Goal: Task Accomplishment & Management: Use online tool/utility

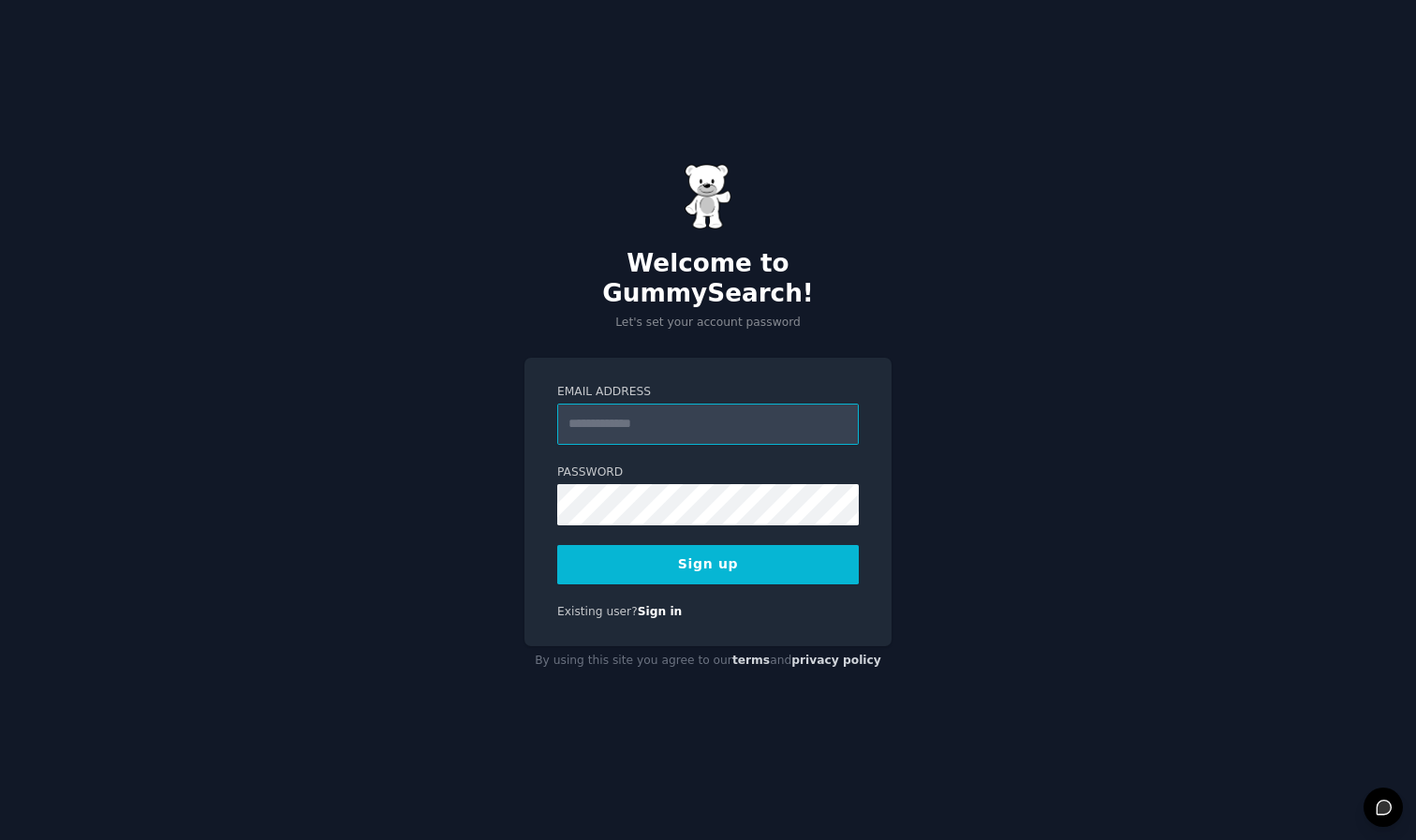
click at [658, 427] on input "Email Address" at bounding box center [708, 423] width 301 height 41
click at [461, 389] on div "Welcome to GummySearch! Let's set your account password Email Address Password …" at bounding box center [708, 420] width 1416 height 840
click at [639, 428] on input "Email Address" at bounding box center [708, 423] width 301 height 41
type input "**********"
click at [708, 547] on button "Sign up" at bounding box center [708, 564] width 301 height 39
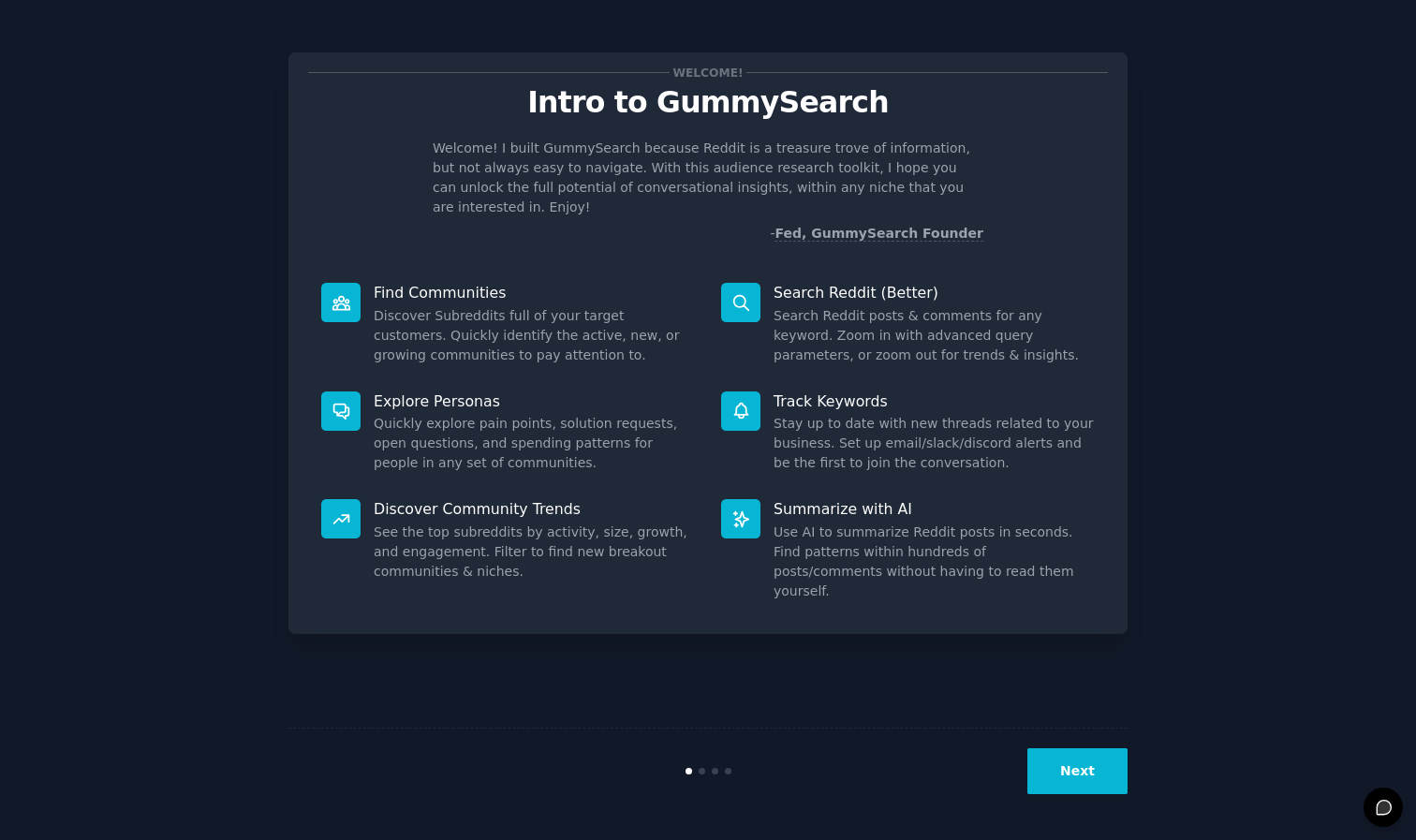
click at [1073, 770] on button "Next" at bounding box center [1077, 771] width 100 height 46
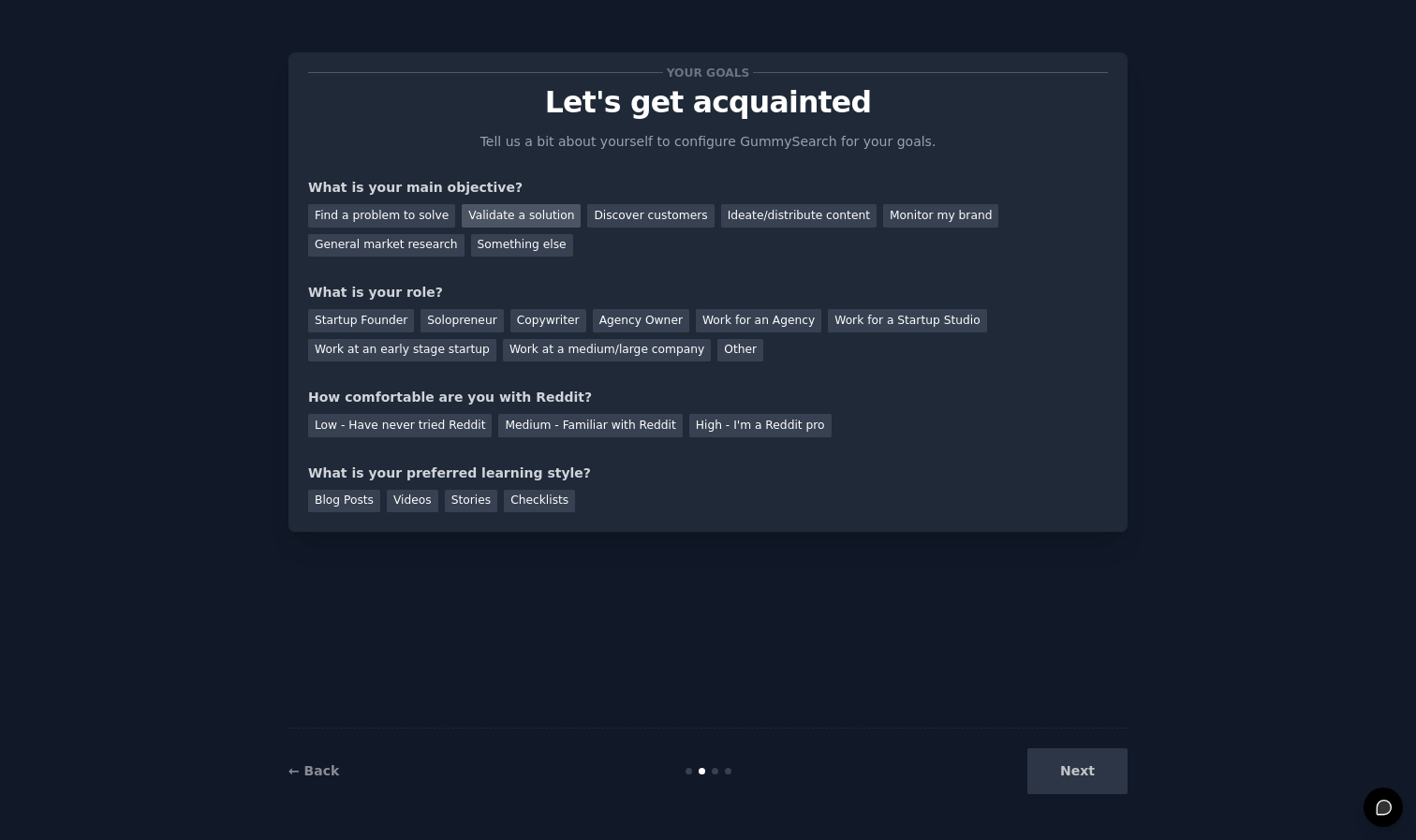
click at [502, 224] on div "Validate a solution" at bounding box center [521, 215] width 119 height 24
click at [1095, 776] on div "Next" at bounding box center [988, 771] width 280 height 46
click at [1065, 772] on div "Next" at bounding box center [988, 771] width 280 height 46
click at [877, 318] on div "Work for a Startup Studio" at bounding box center [907, 320] width 158 height 24
click at [374, 327] on div "Startup Founder" at bounding box center [360, 320] width 106 height 24
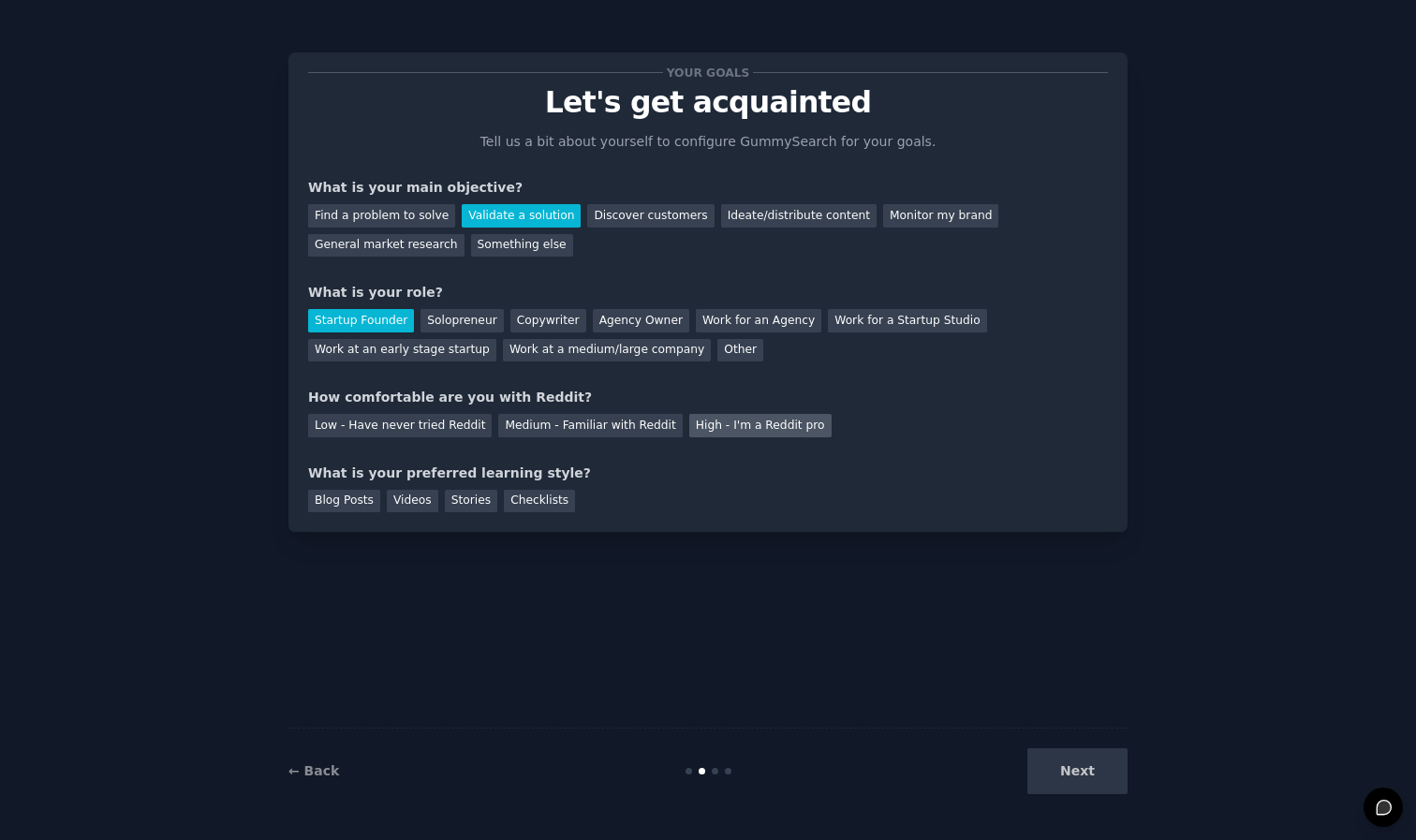
click at [705, 426] on div "High - I'm a Reddit pro" at bounding box center [760, 425] width 142 height 24
click at [574, 436] on div "Your goals Let's get acquainted Tell us a bit about yourself to configure Gummy…" at bounding box center [708, 293] width 800 height 440
click at [579, 427] on div "Medium - Familiar with Reddit" at bounding box center [590, 425] width 184 height 24
click at [410, 502] on div "Videos" at bounding box center [413, 502] width 51 height 24
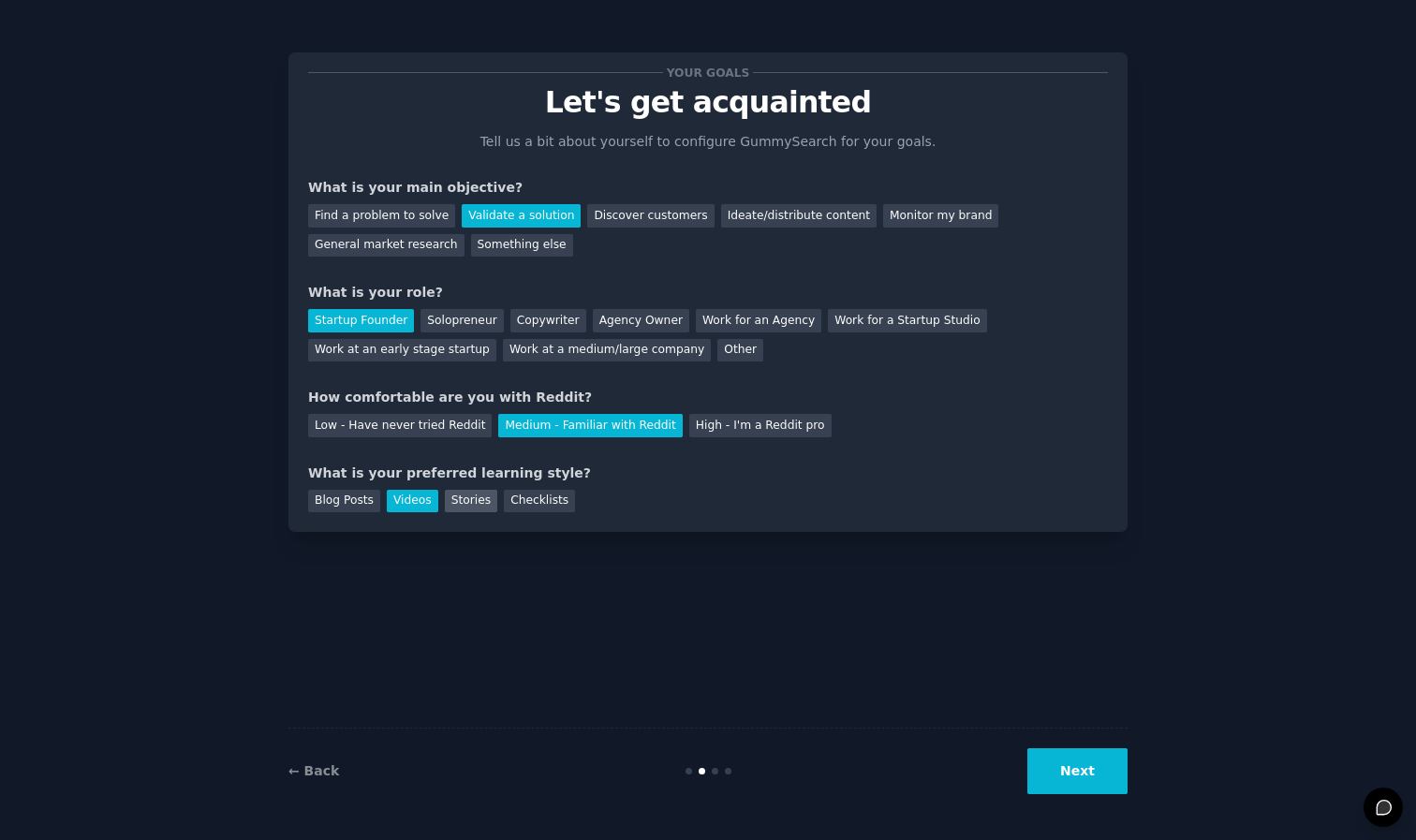
click at [467, 506] on div "Stories" at bounding box center [471, 502] width 52 height 24
click at [544, 506] on div "Checklists" at bounding box center [540, 502] width 72 height 24
click at [335, 509] on div "Your goals Let's get acquainted Tell us a bit about yourself to configure Gummy…" at bounding box center [708, 292] width 839 height 480
click at [408, 496] on div "Videos" at bounding box center [413, 502] width 51 height 24
click at [421, 218] on div "Find a problem to solve" at bounding box center [381, 215] width 147 height 24
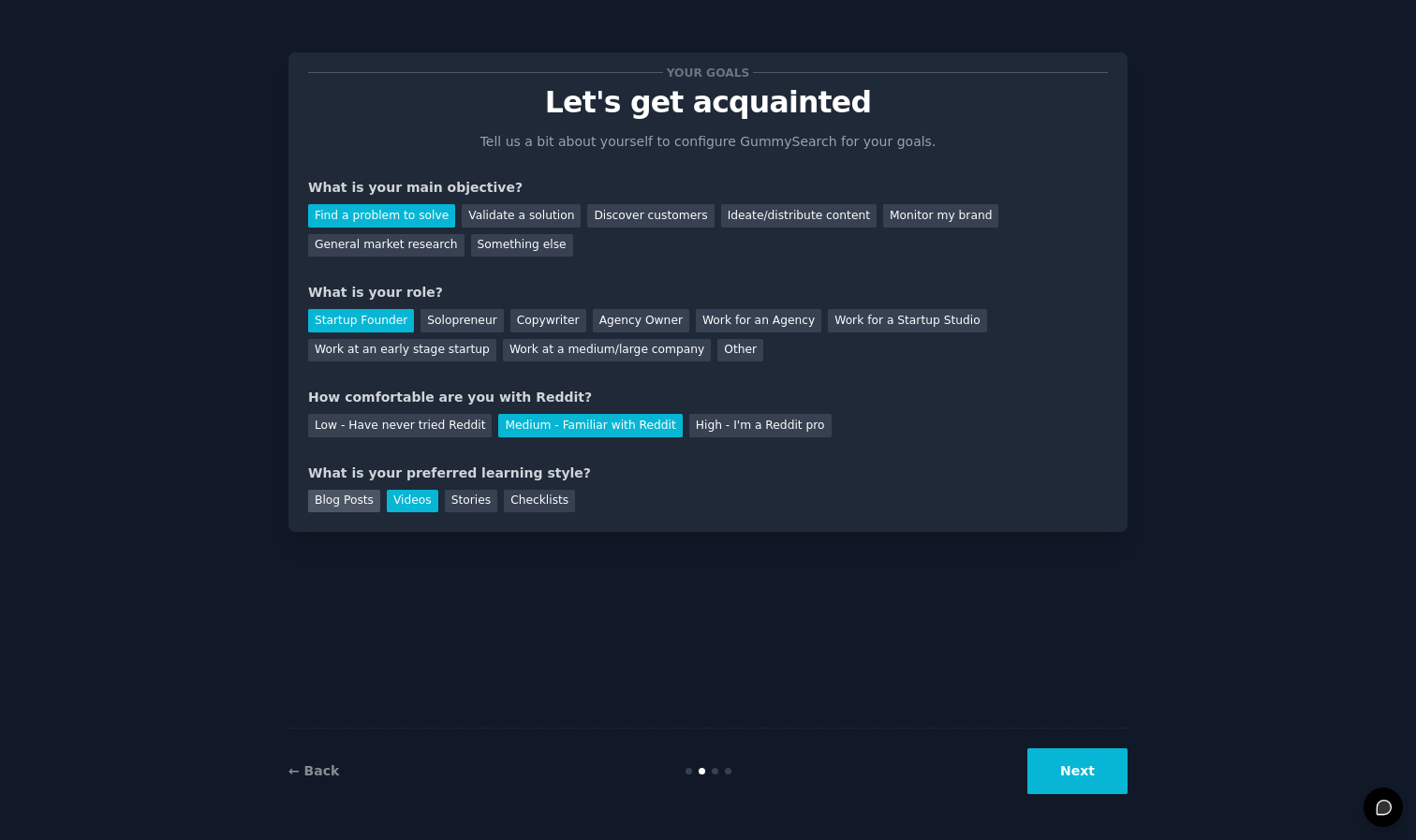
click at [357, 504] on div "Blog Posts" at bounding box center [344, 502] width 72 height 24
click at [406, 506] on div "Videos" at bounding box center [413, 502] width 51 height 24
click at [1095, 772] on button "Next" at bounding box center [1077, 771] width 100 height 46
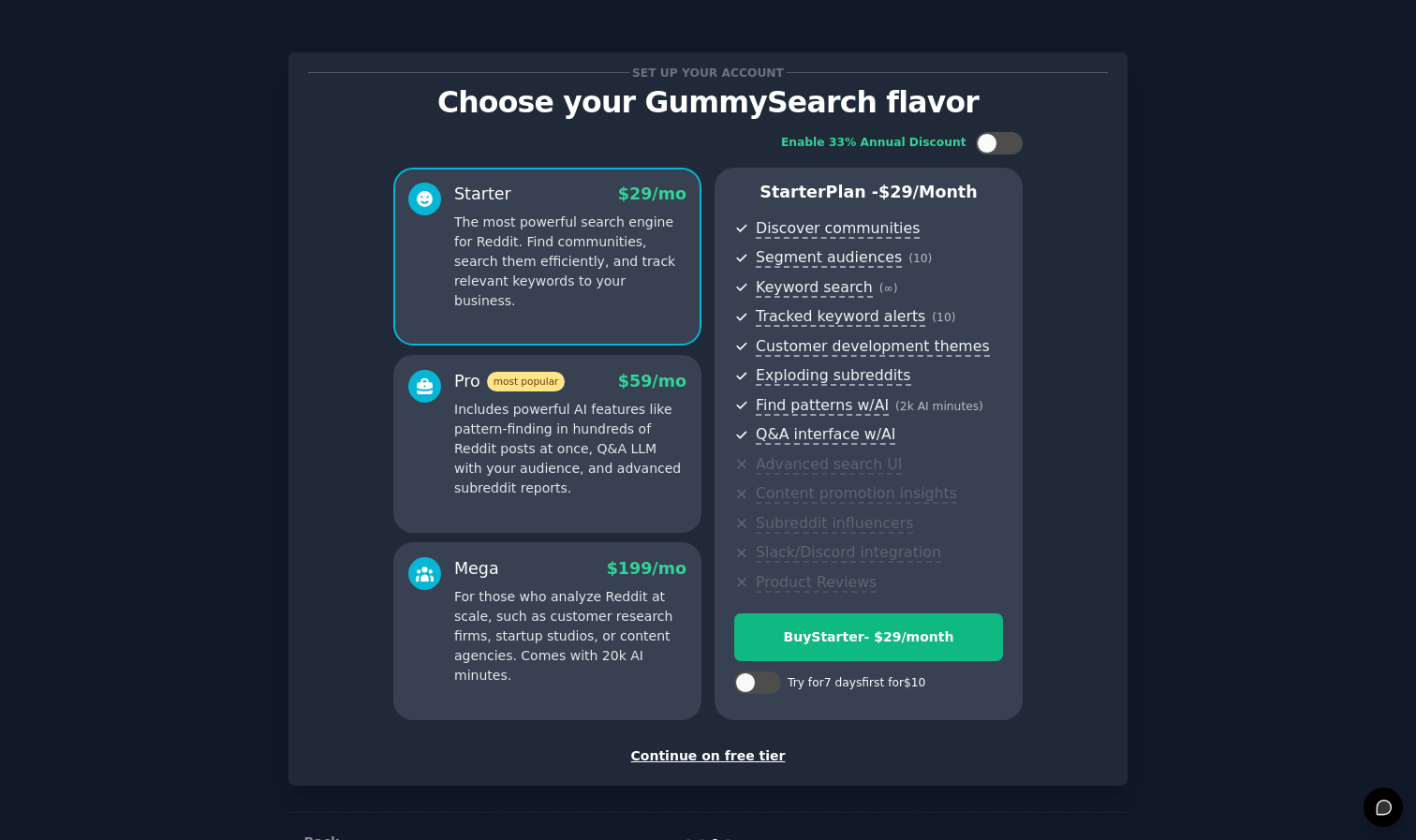
click at [734, 749] on div "Continue on free tier" at bounding box center [708, 756] width 800 height 20
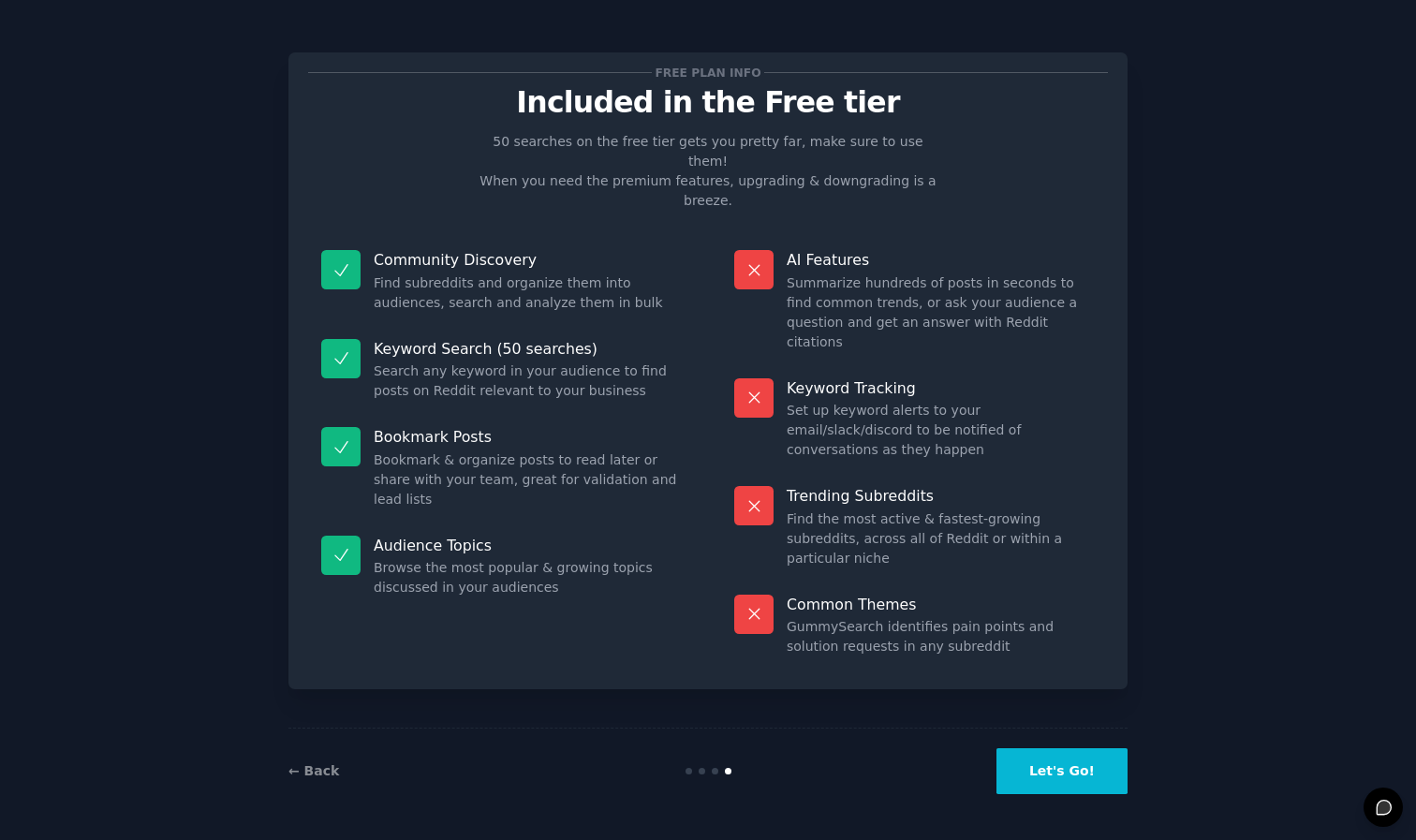
click at [1051, 772] on button "Let's Go!" at bounding box center [1062, 771] width 132 height 46
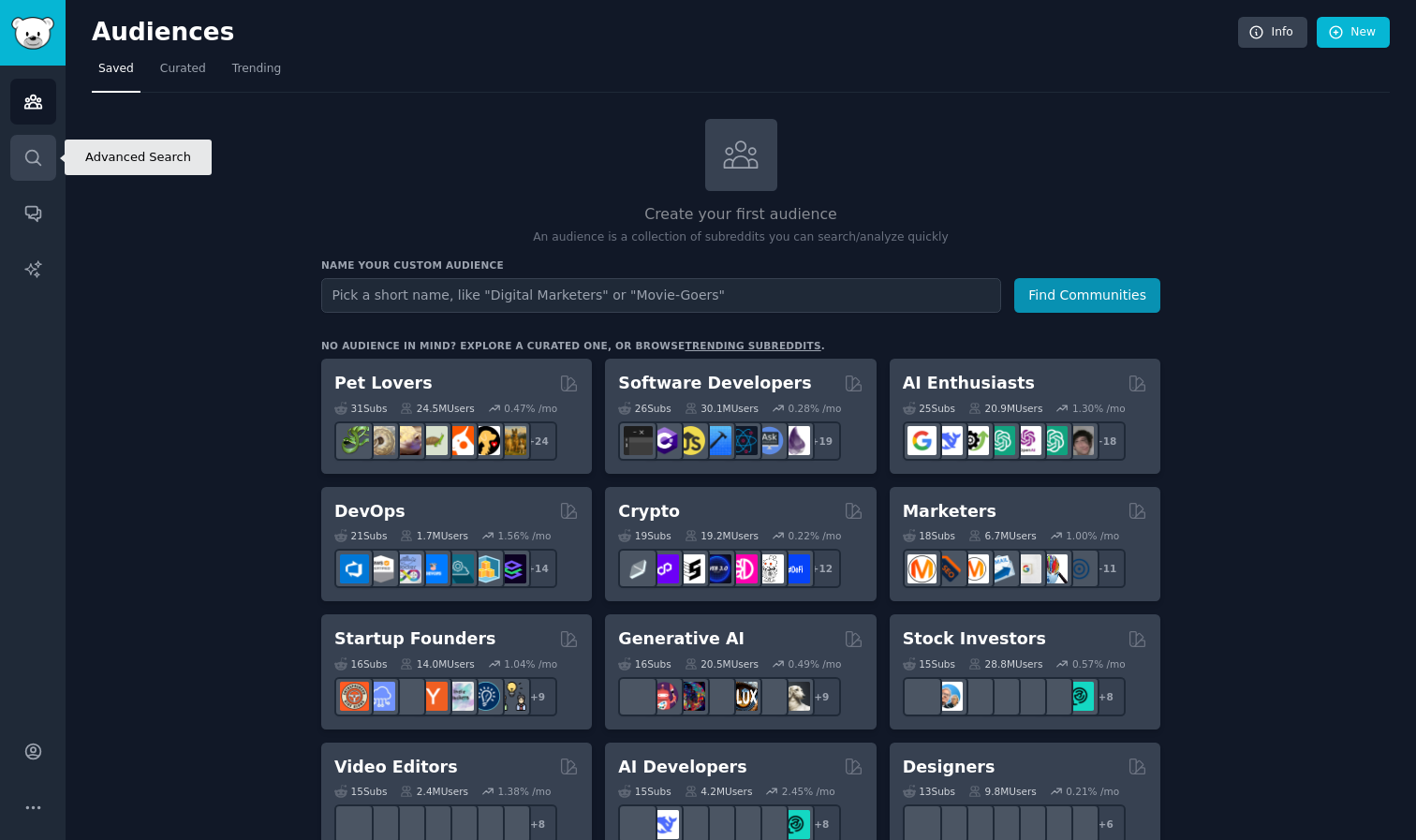
click at [45, 154] on link "Search" at bounding box center [33, 157] width 46 height 46
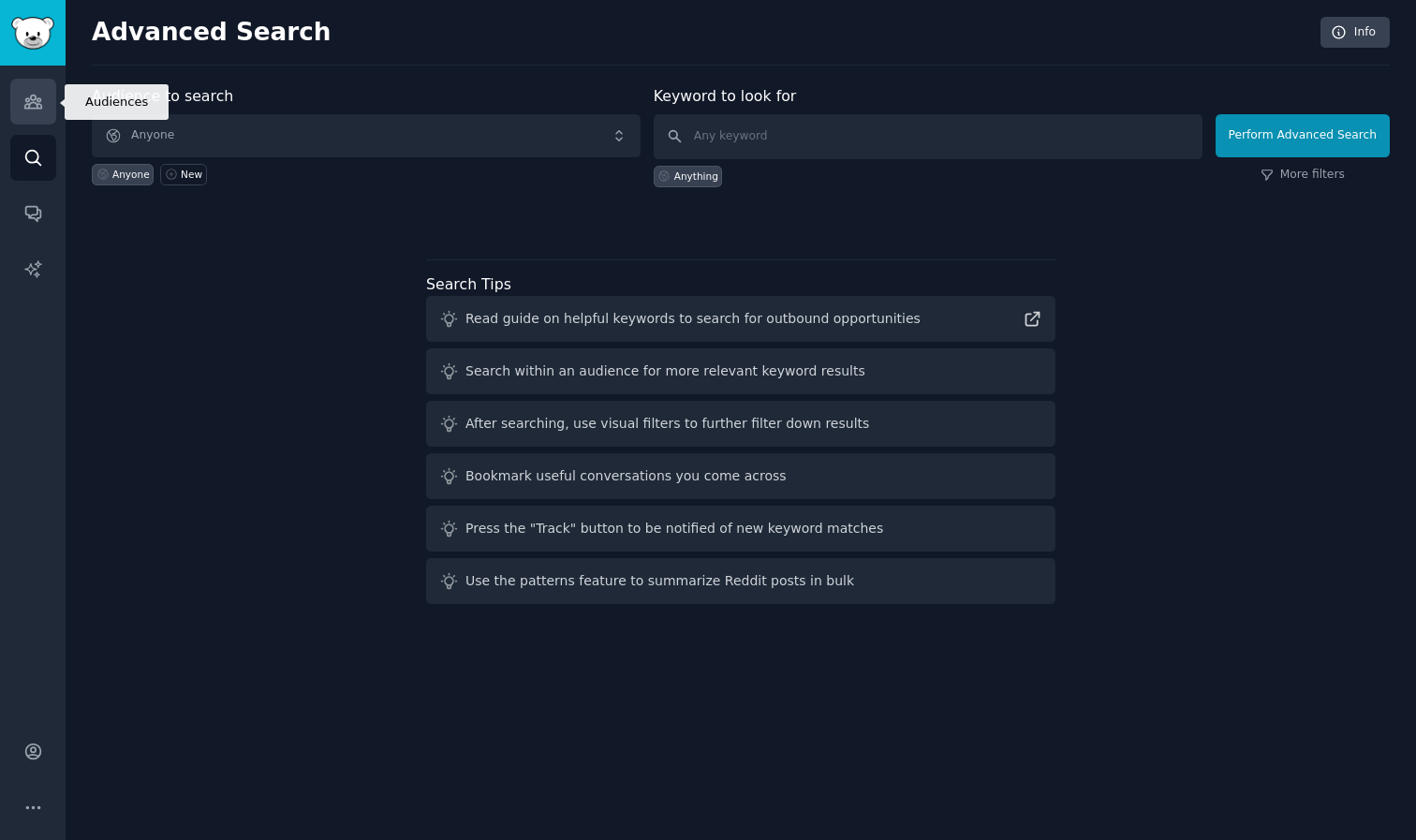
click at [47, 107] on link "Audiences" at bounding box center [33, 102] width 46 height 46
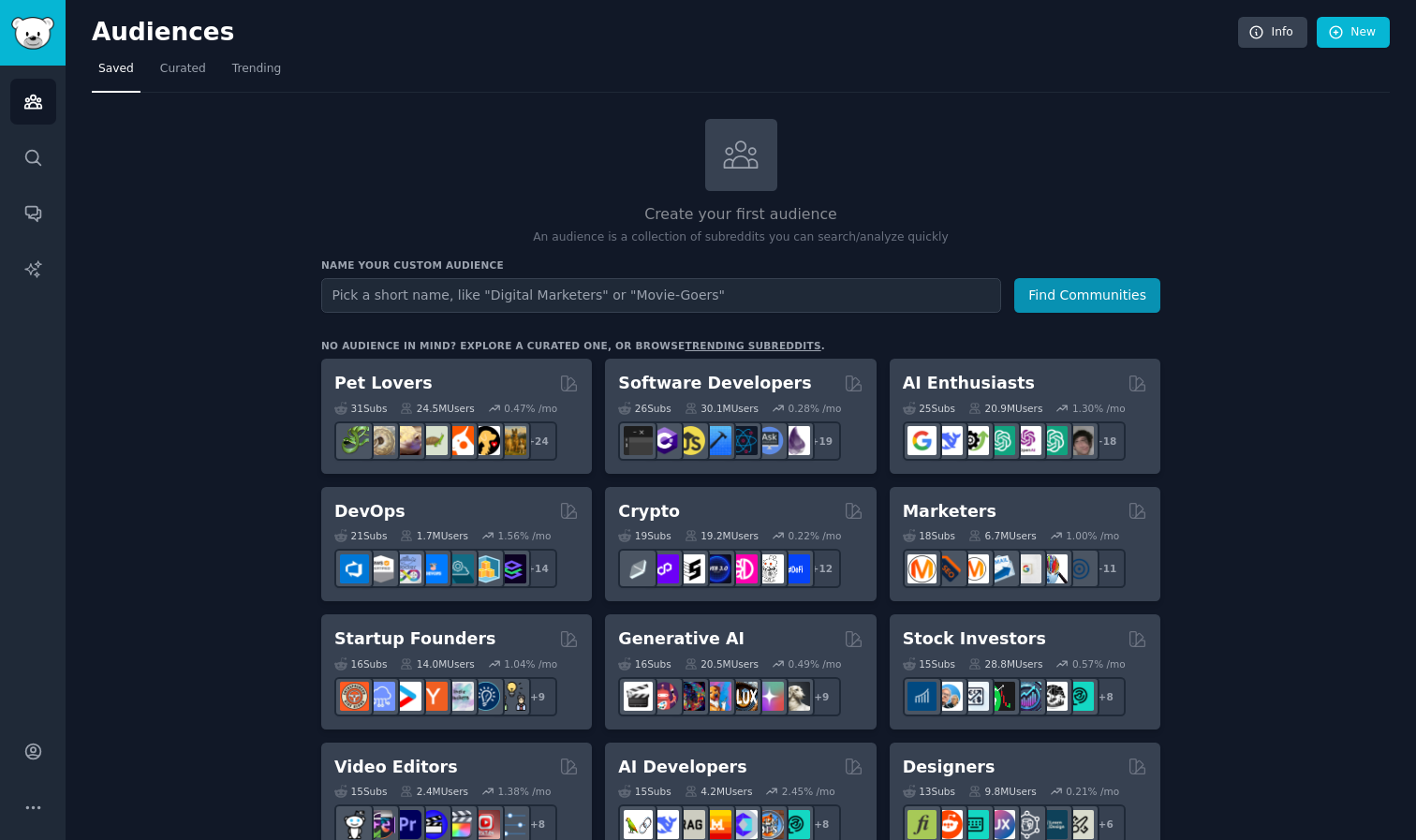
click at [750, 164] on icon at bounding box center [740, 154] width 39 height 39
click at [1109, 288] on button "Find Communities" at bounding box center [1087, 296] width 146 height 34
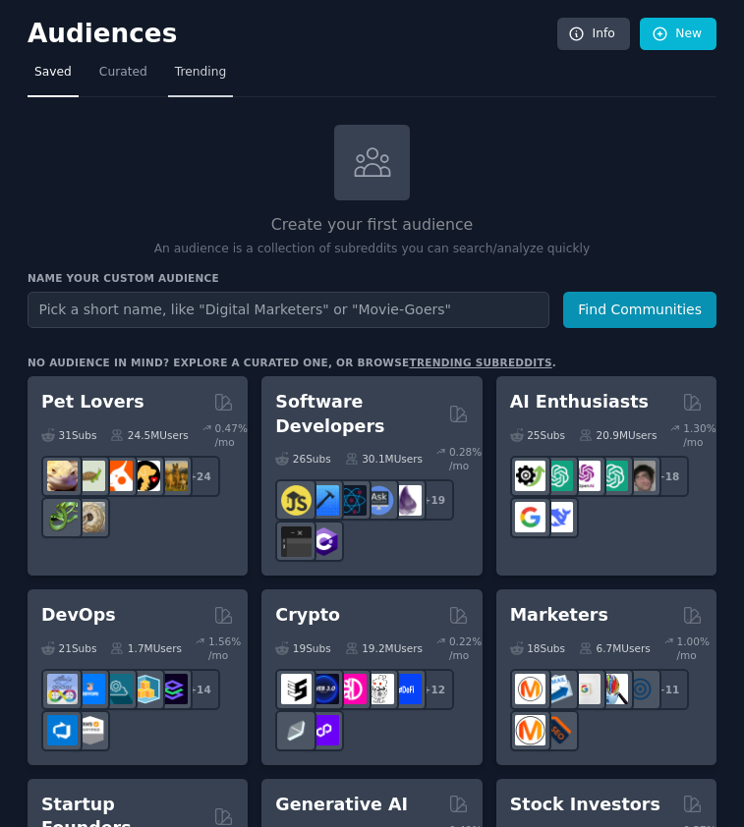
click at [215, 66] on span "Trending" at bounding box center [200, 73] width 51 height 18
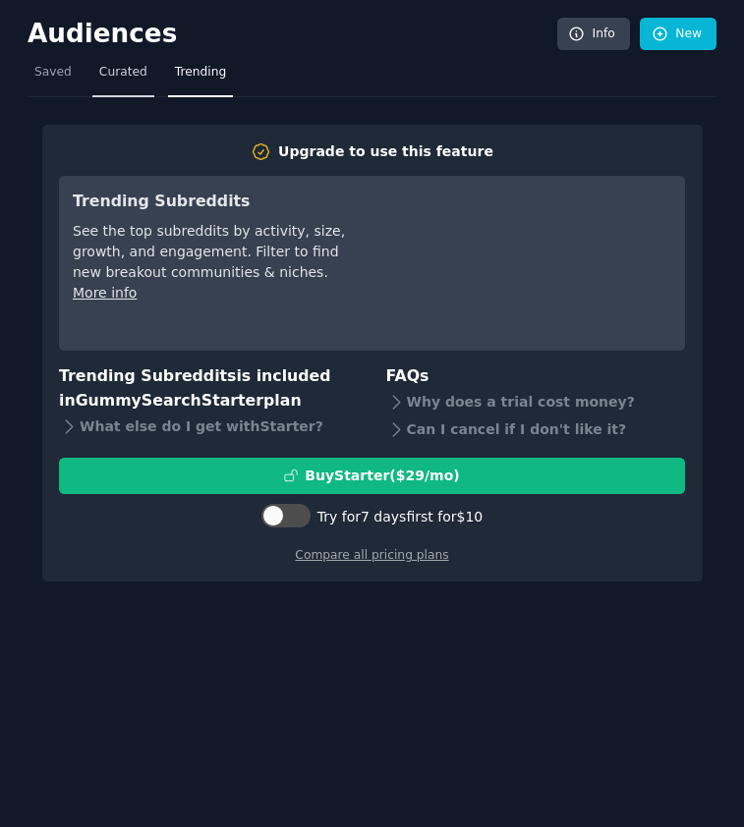
click at [133, 71] on span "Curated" at bounding box center [123, 73] width 48 height 18
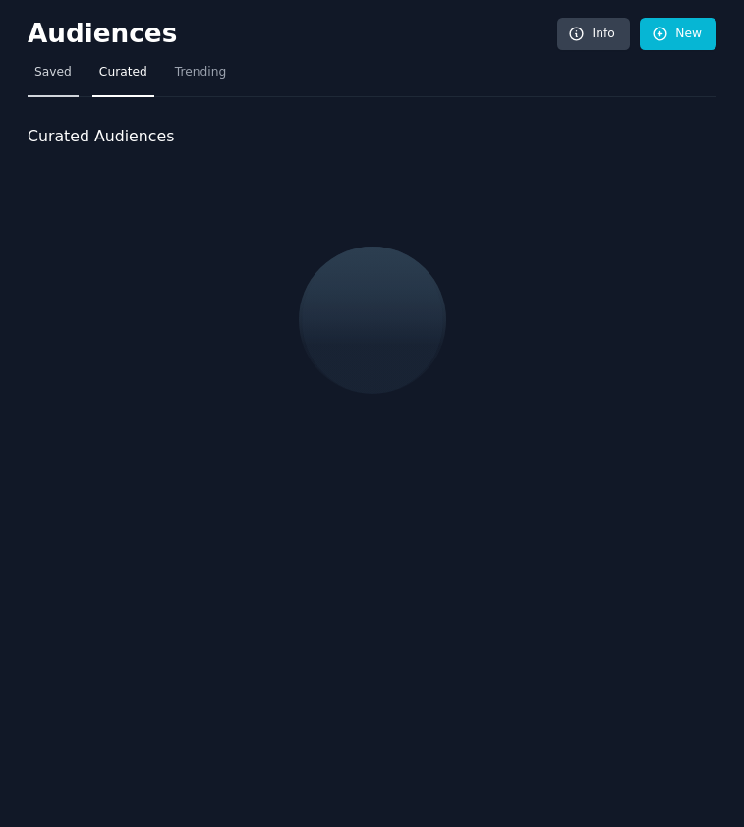
click at [55, 74] on span "Saved" at bounding box center [52, 73] width 37 height 18
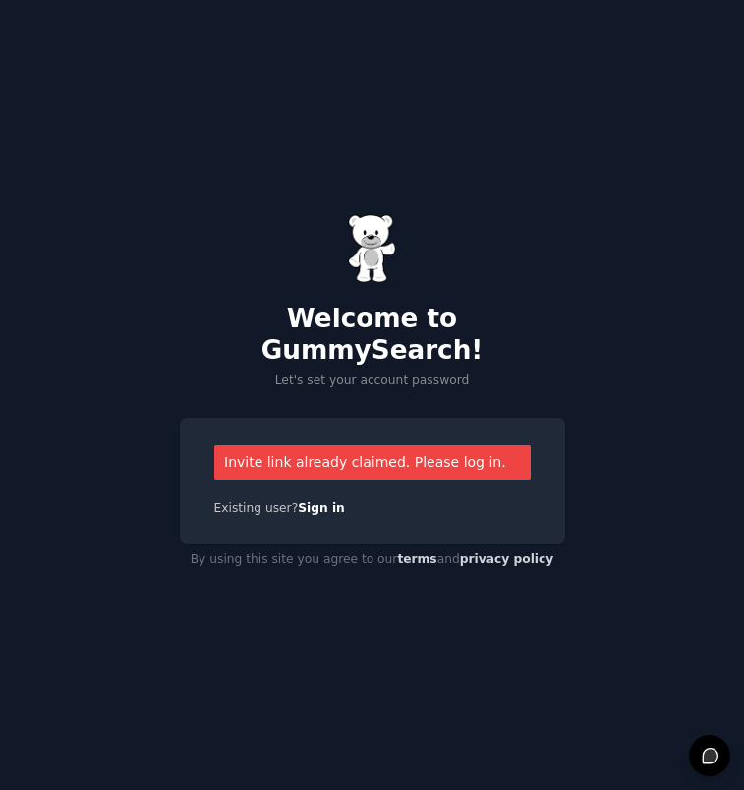
click at [327, 451] on div "Invite link already claimed. Please log in." at bounding box center [372, 462] width 316 height 34
click at [320, 482] on div "Invite link already claimed. Please log in. Existing user? Sign in" at bounding box center [372, 482] width 385 height 128
click at [320, 483] on div "Invite link already claimed. Please log in. Existing user? Sign in" at bounding box center [372, 482] width 385 height 128
click at [320, 501] on link "Sign in" at bounding box center [321, 508] width 47 height 14
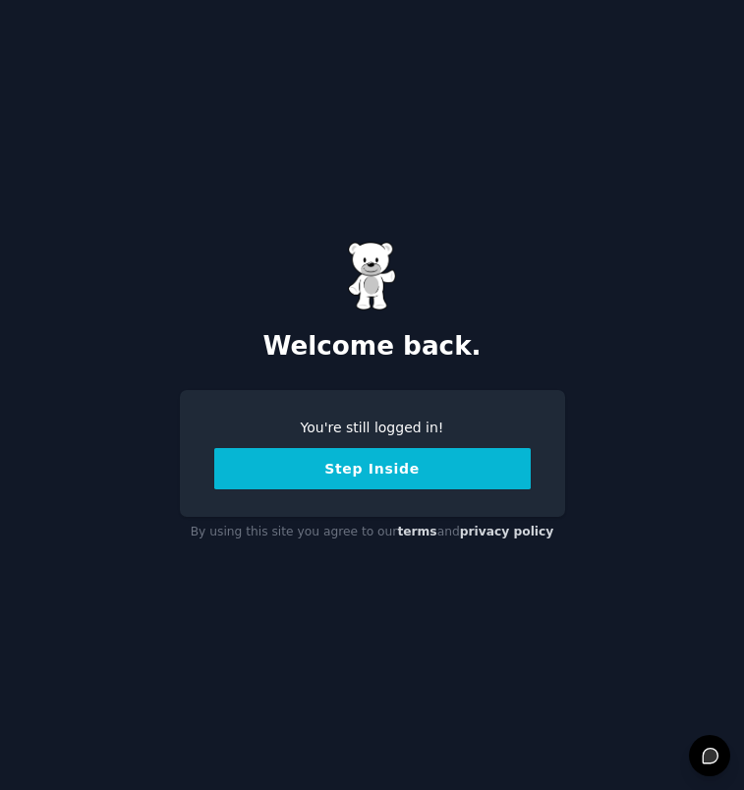
click at [356, 481] on button "Step Inside" at bounding box center [372, 468] width 316 height 41
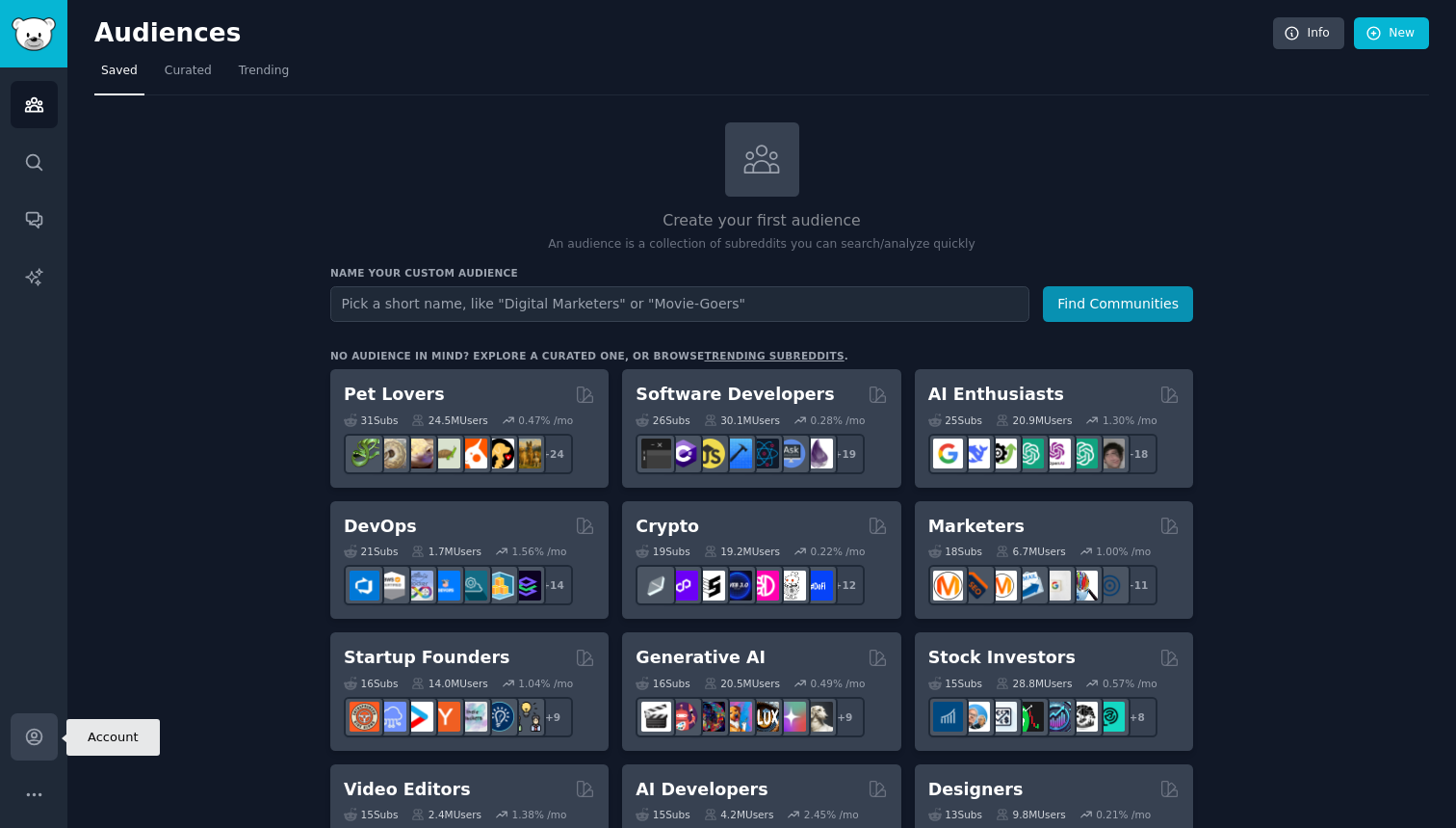
click at [42, 750] on link "Account" at bounding box center [34, 737] width 47 height 47
click at [180, 78] on span "Curated" at bounding box center [188, 72] width 47 height 18
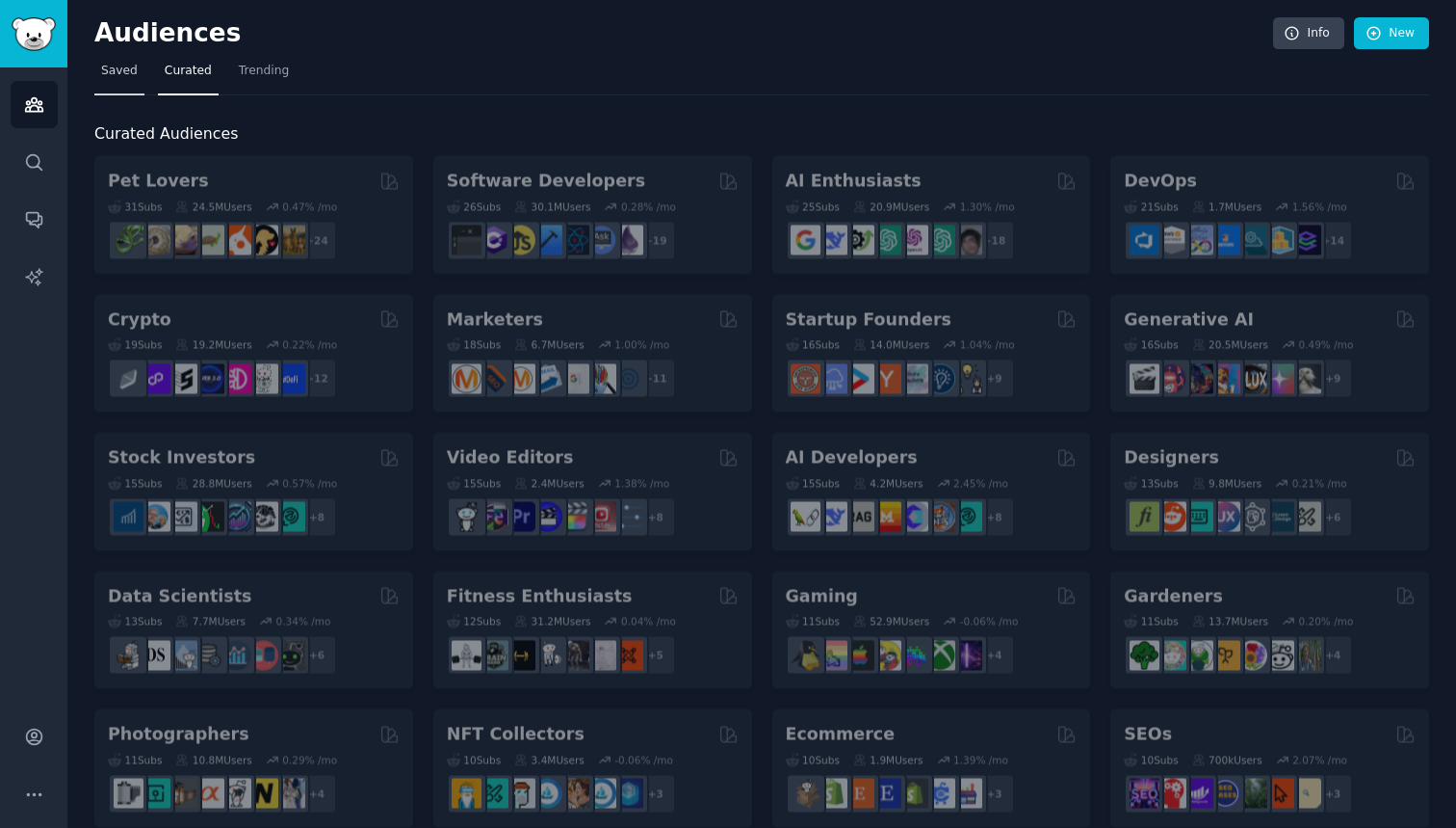
click at [126, 73] on span "Saved" at bounding box center [119, 72] width 36 height 18
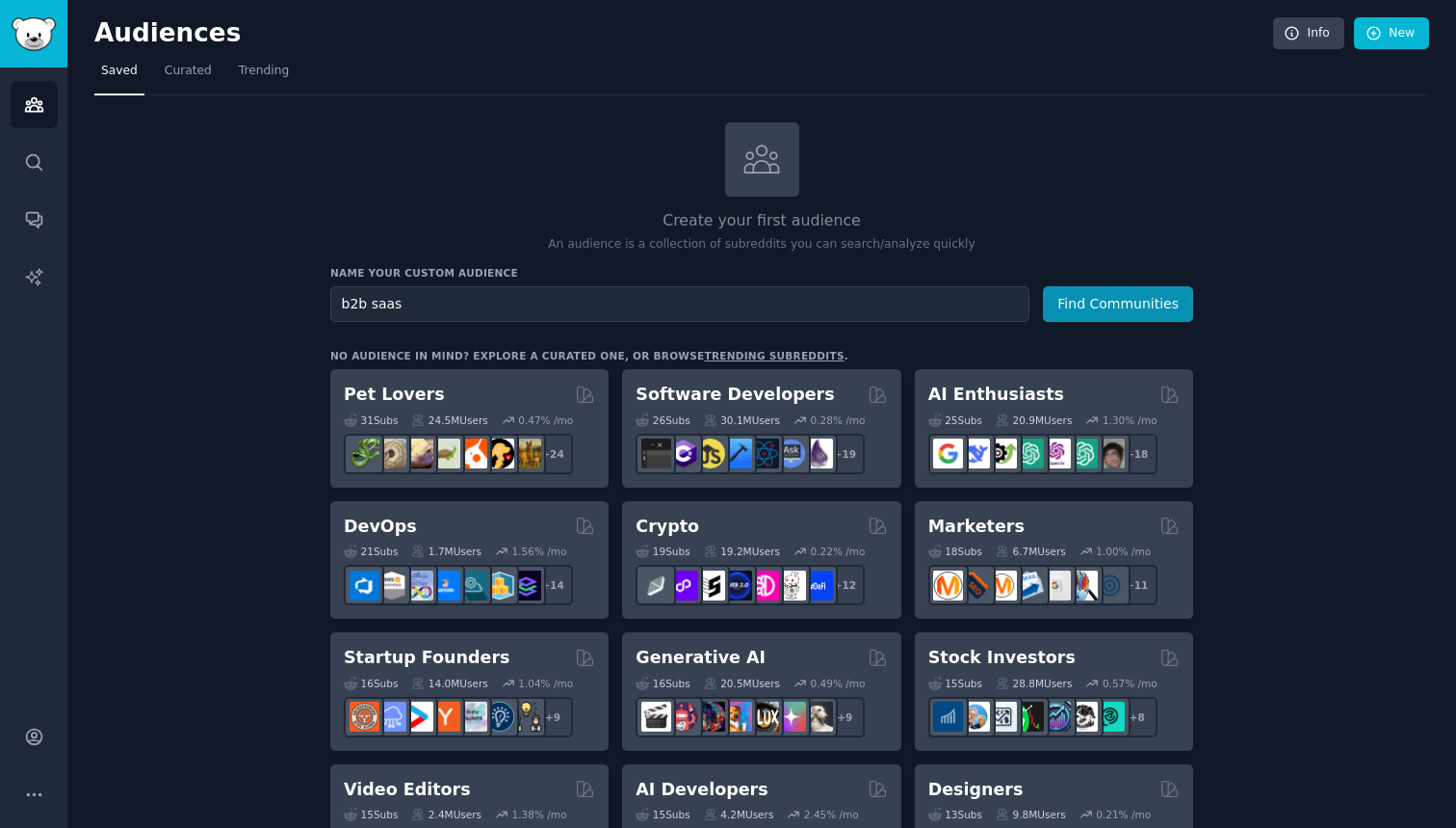
type input "b2b saas"
click at [1120, 301] on button "Find Communities" at bounding box center [1118, 304] width 150 height 35
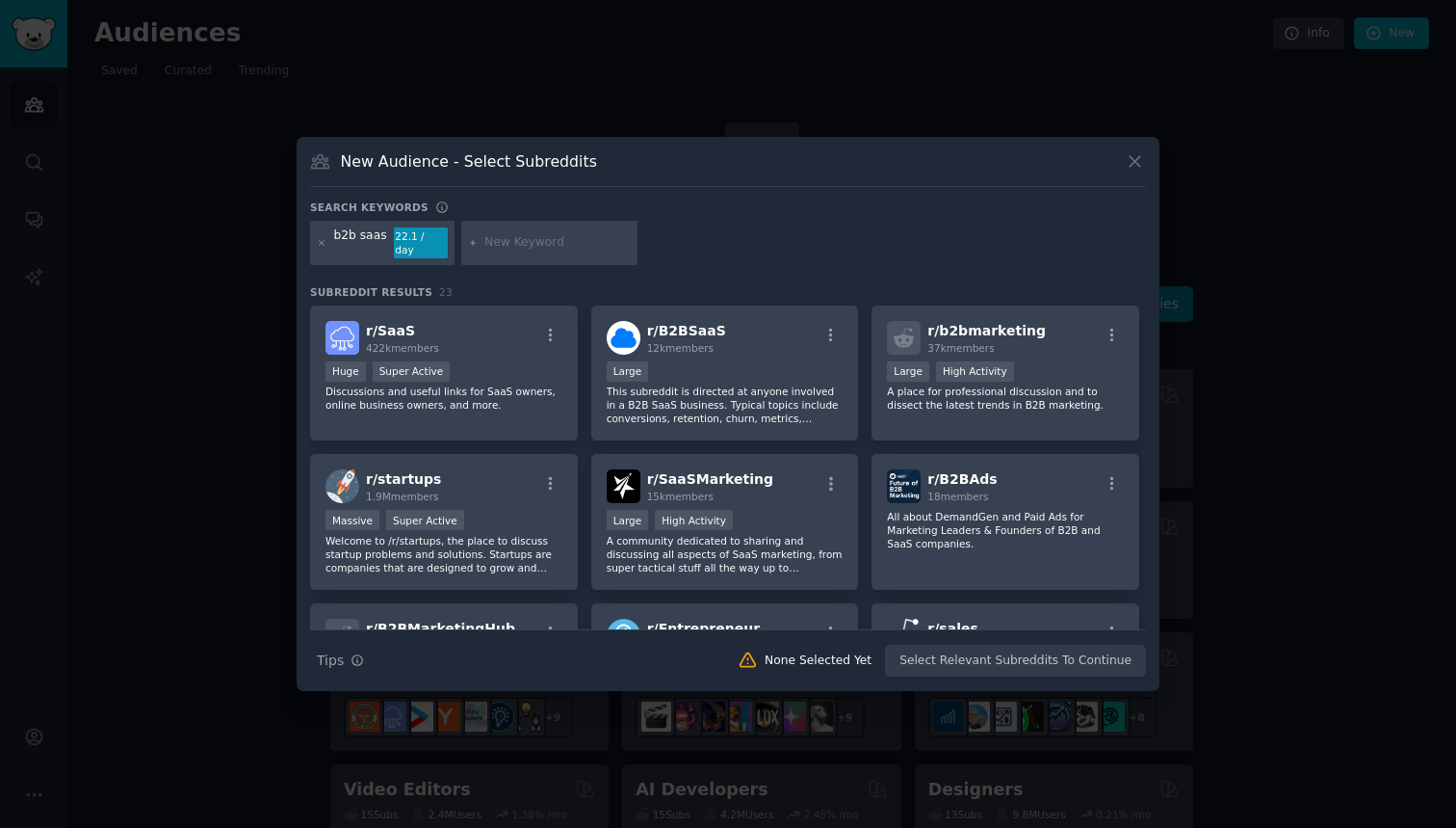
click at [1135, 168] on icon at bounding box center [1134, 162] width 11 height 11
